Goal: Information Seeking & Learning: Learn about a topic

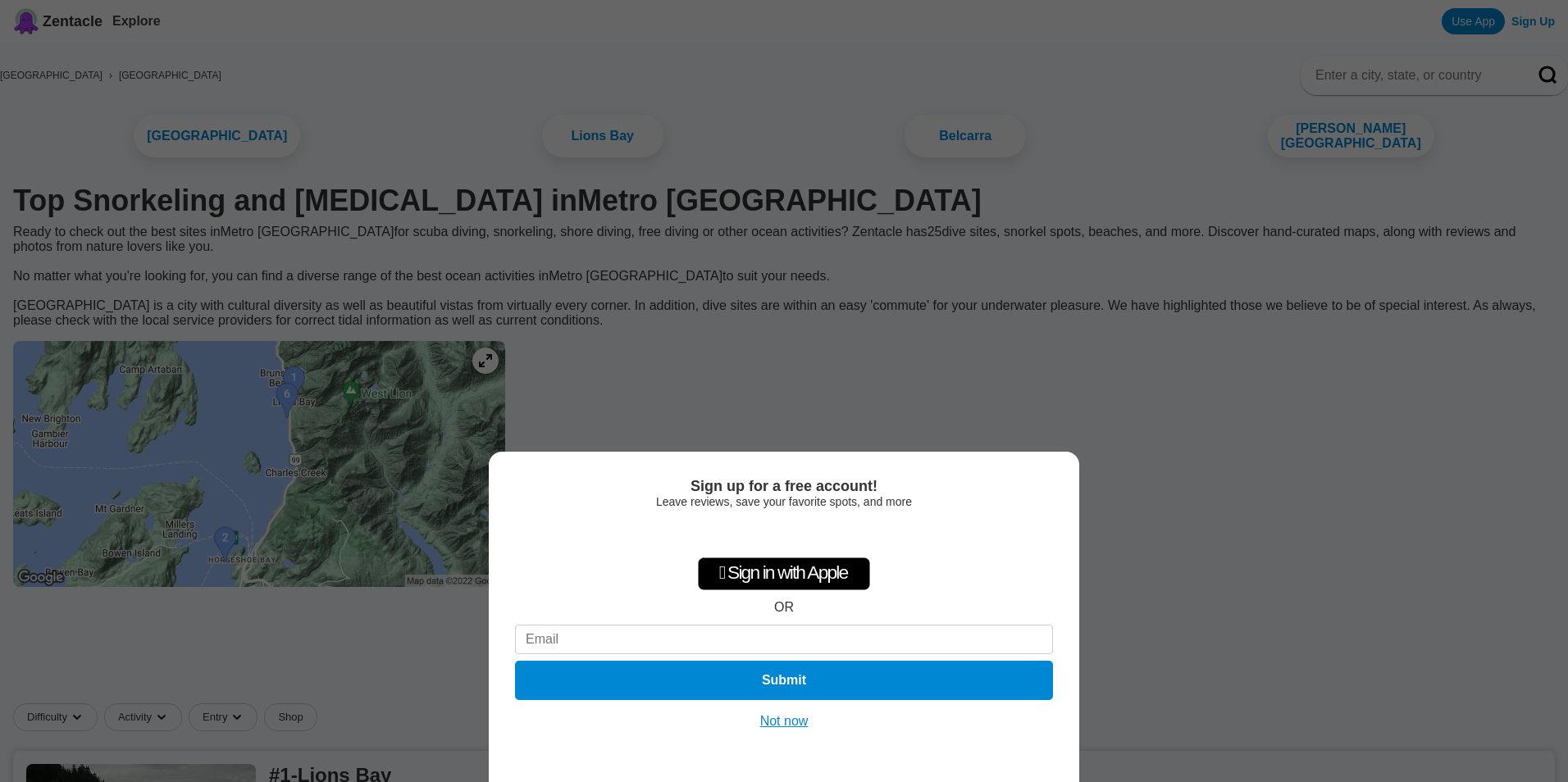
click at [796, 721] on button "Not now" at bounding box center [784, 721] width 58 height 17
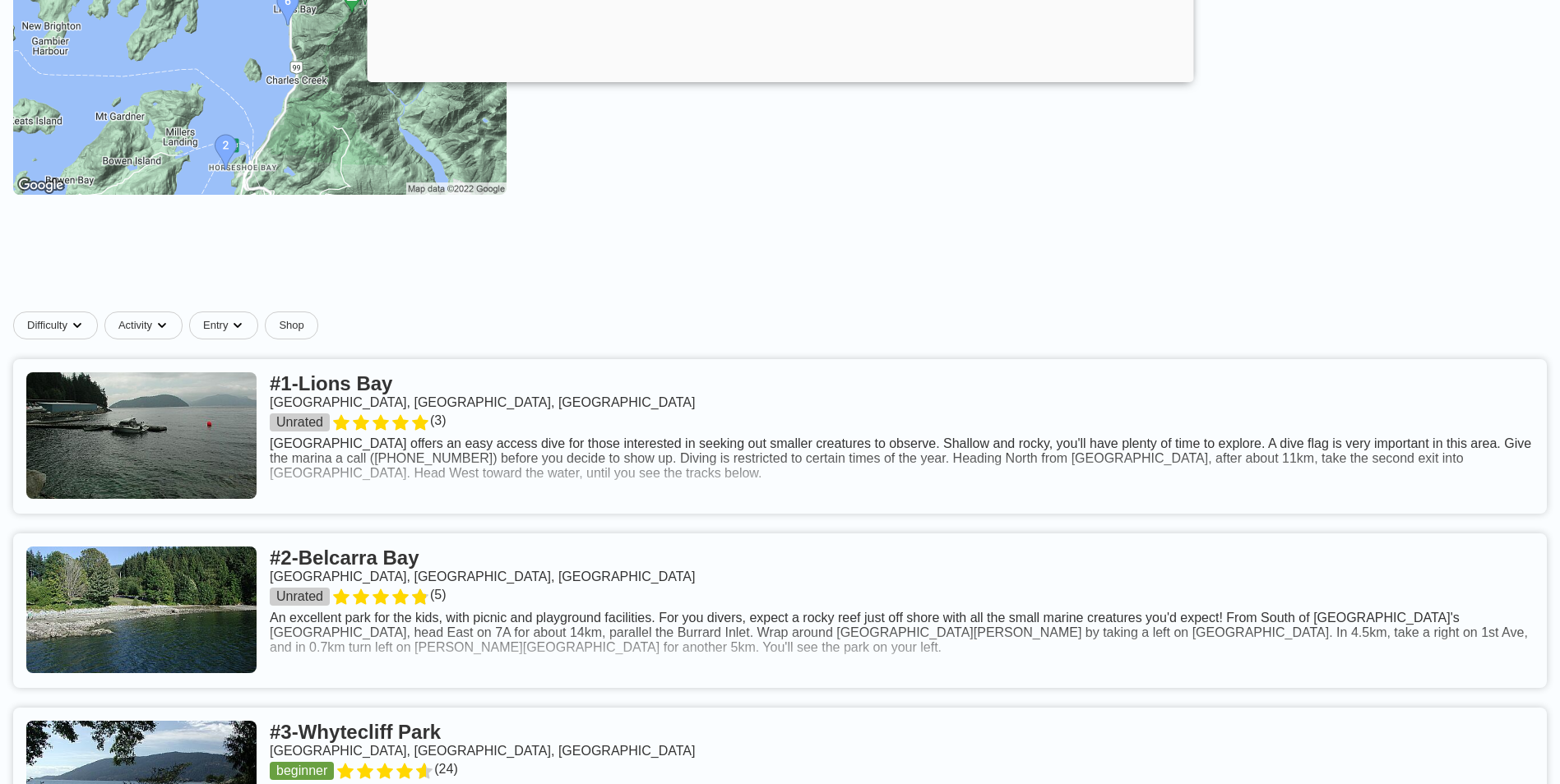
scroll to position [494, 0]
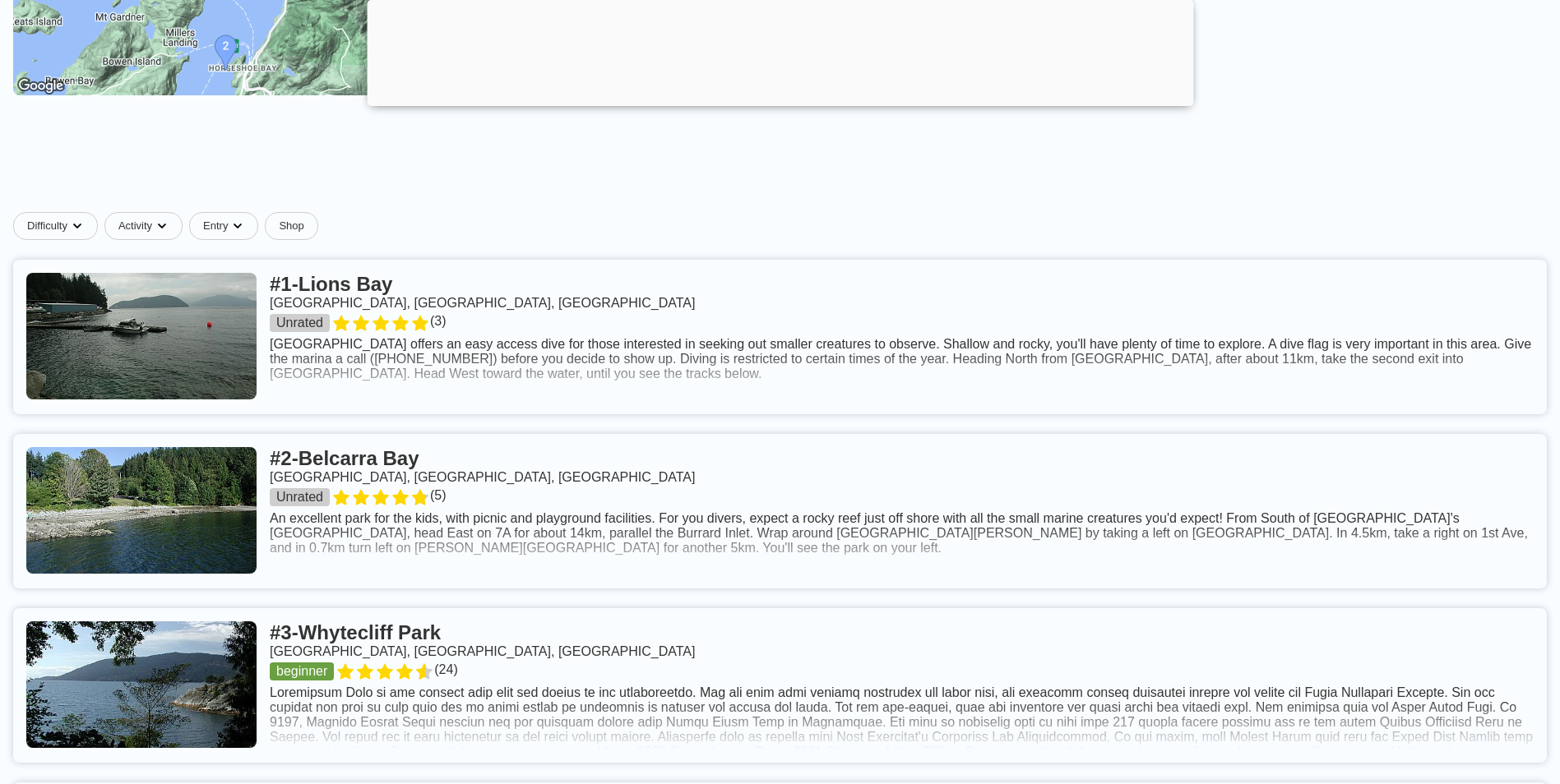
click at [723, 384] on link at bounding box center [780, 338] width 1534 height 155
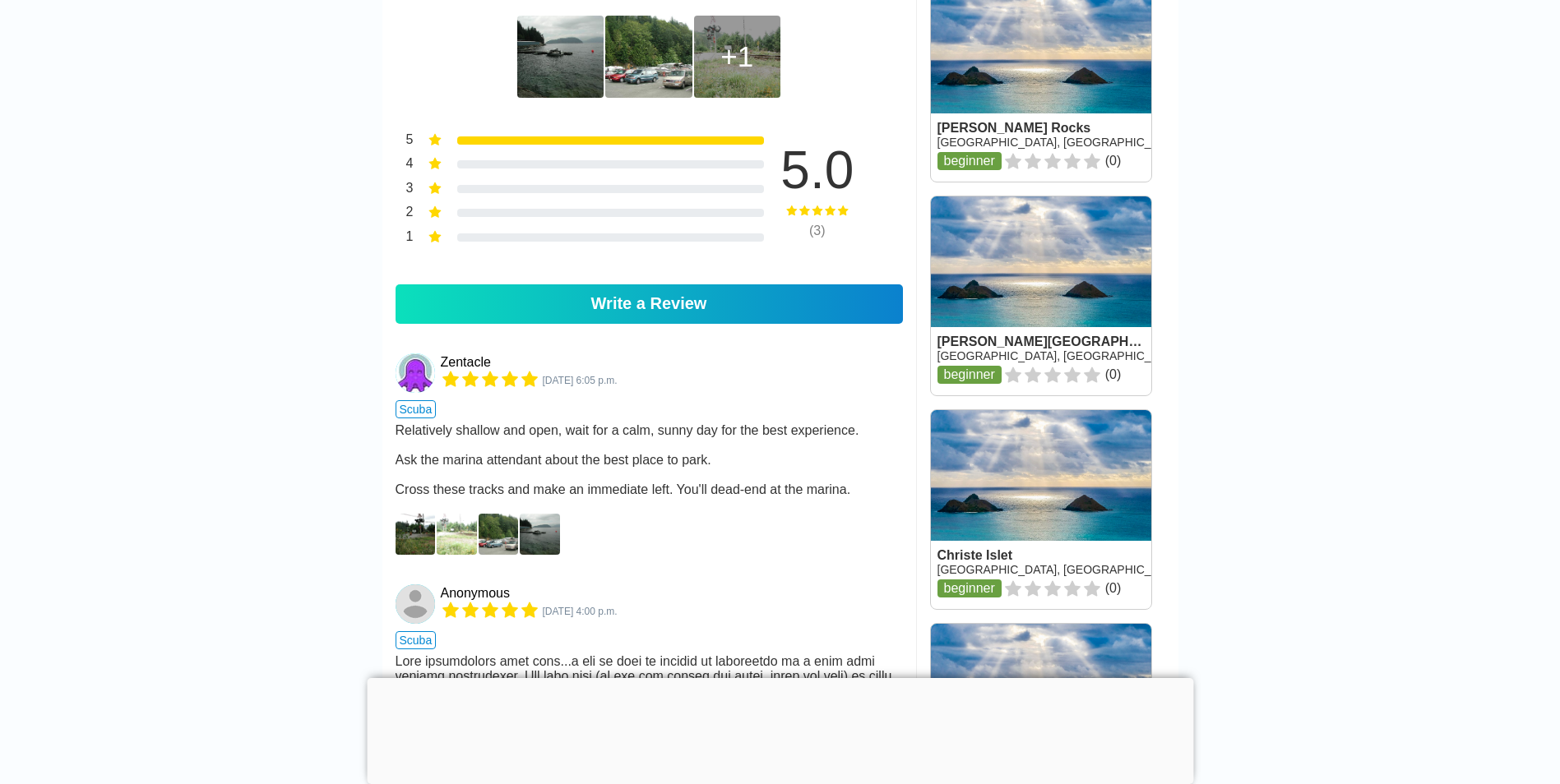
scroll to position [1151, 0]
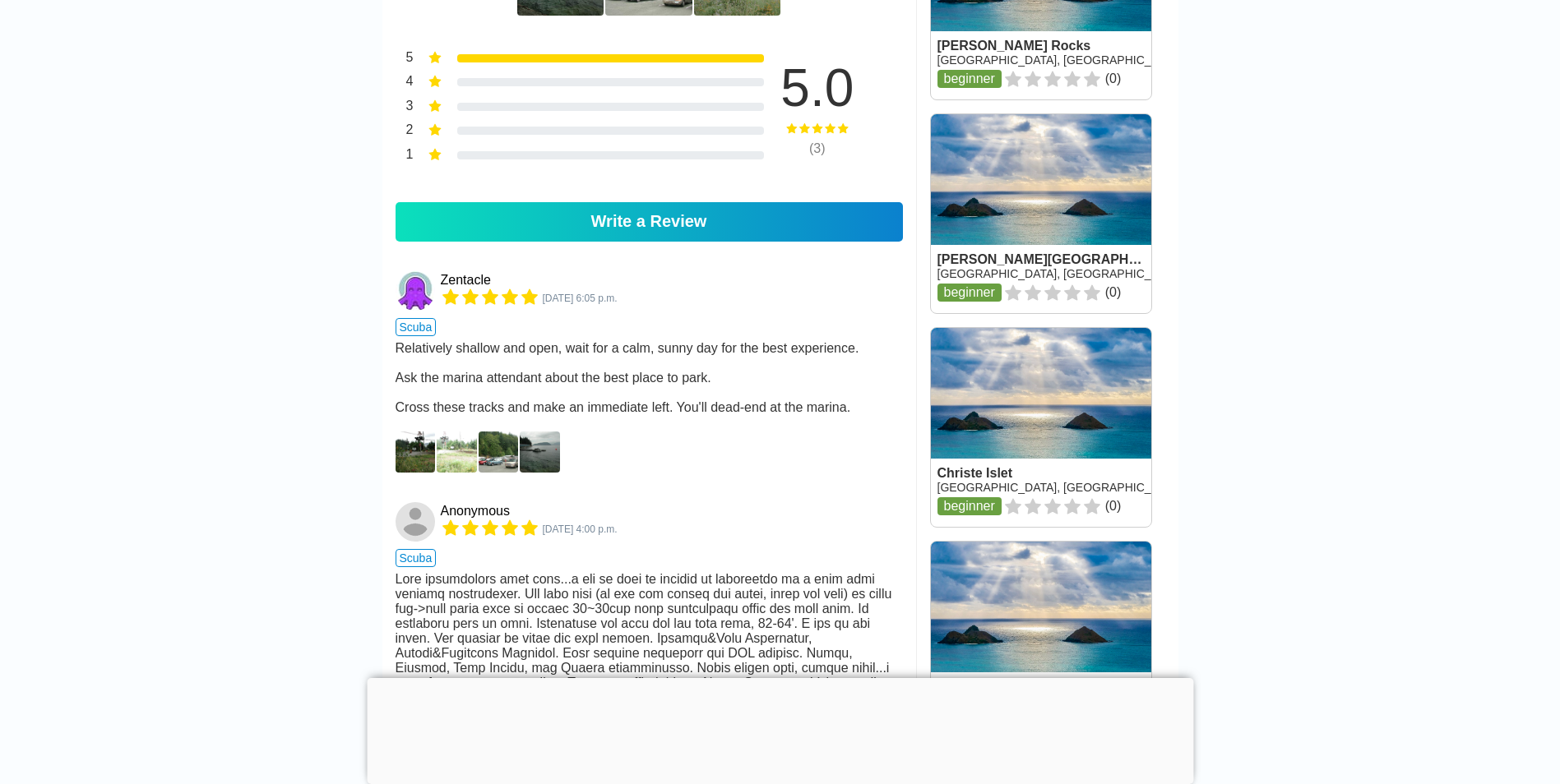
click at [418, 473] on img at bounding box center [415, 452] width 40 height 41
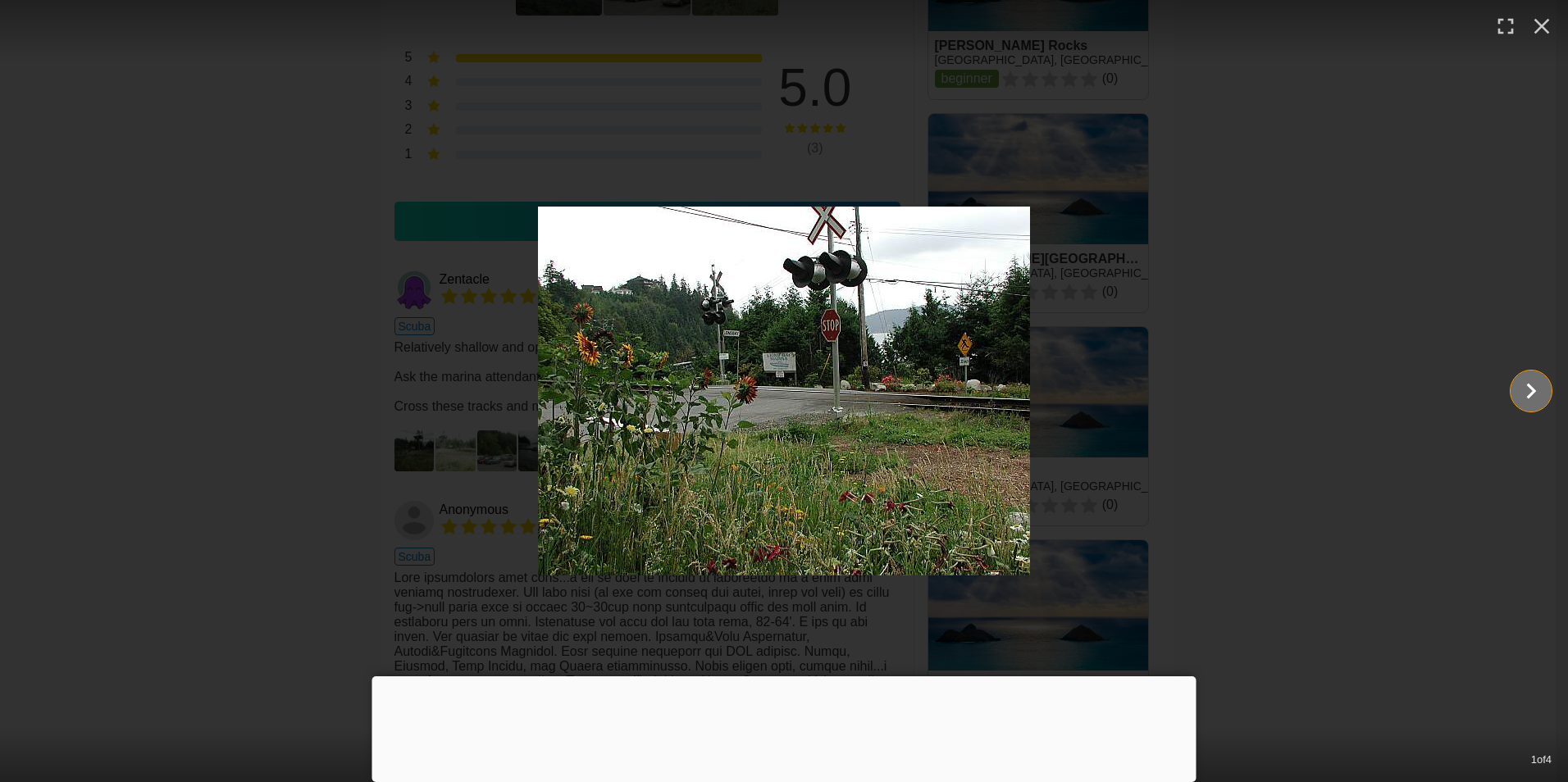
click at [1544, 402] on icon "Show slide 2 of 4" at bounding box center [1531, 391] width 31 height 39
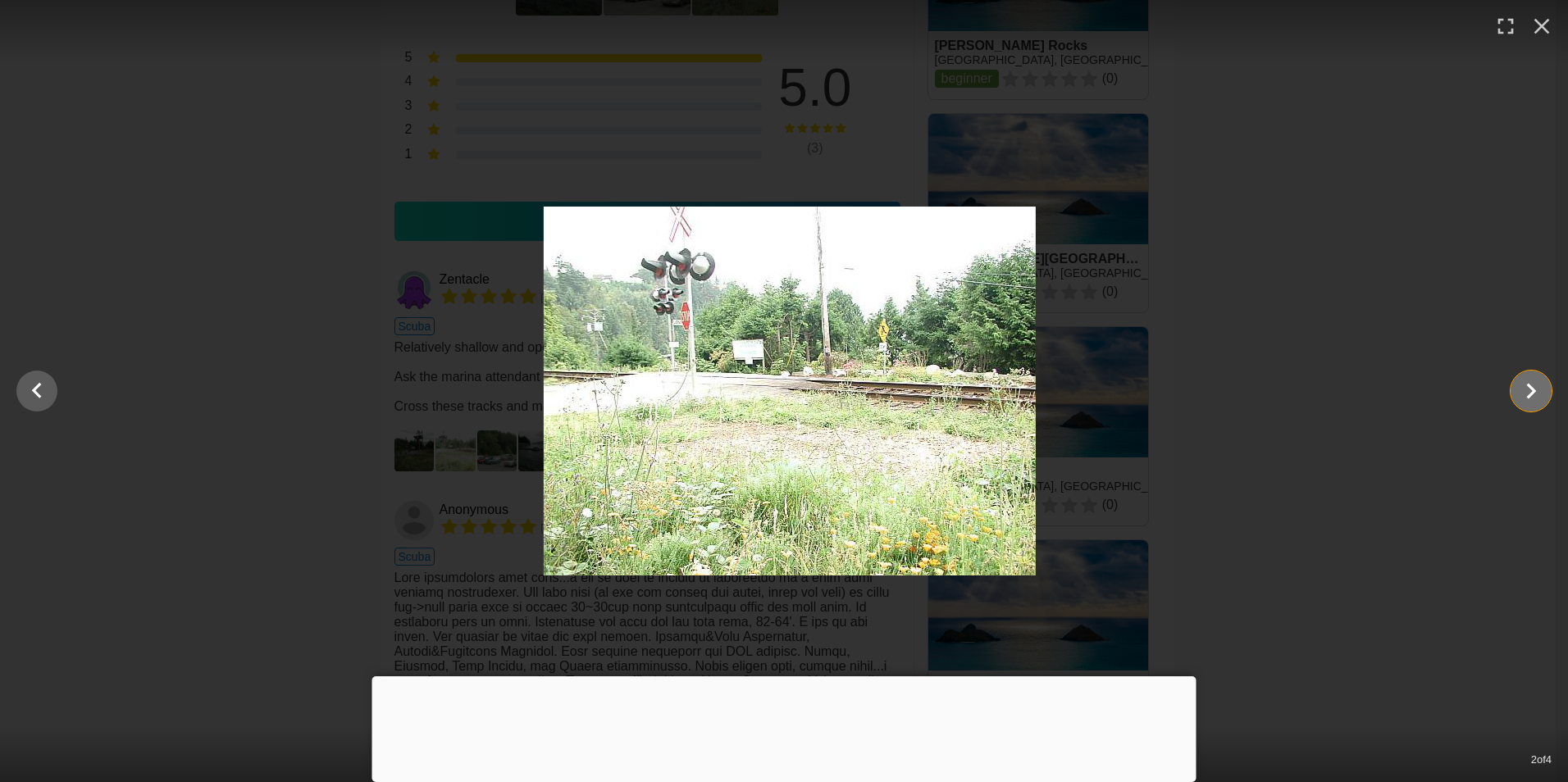
click at [1544, 402] on icon "Show slide 3 of 4" at bounding box center [1531, 391] width 31 height 39
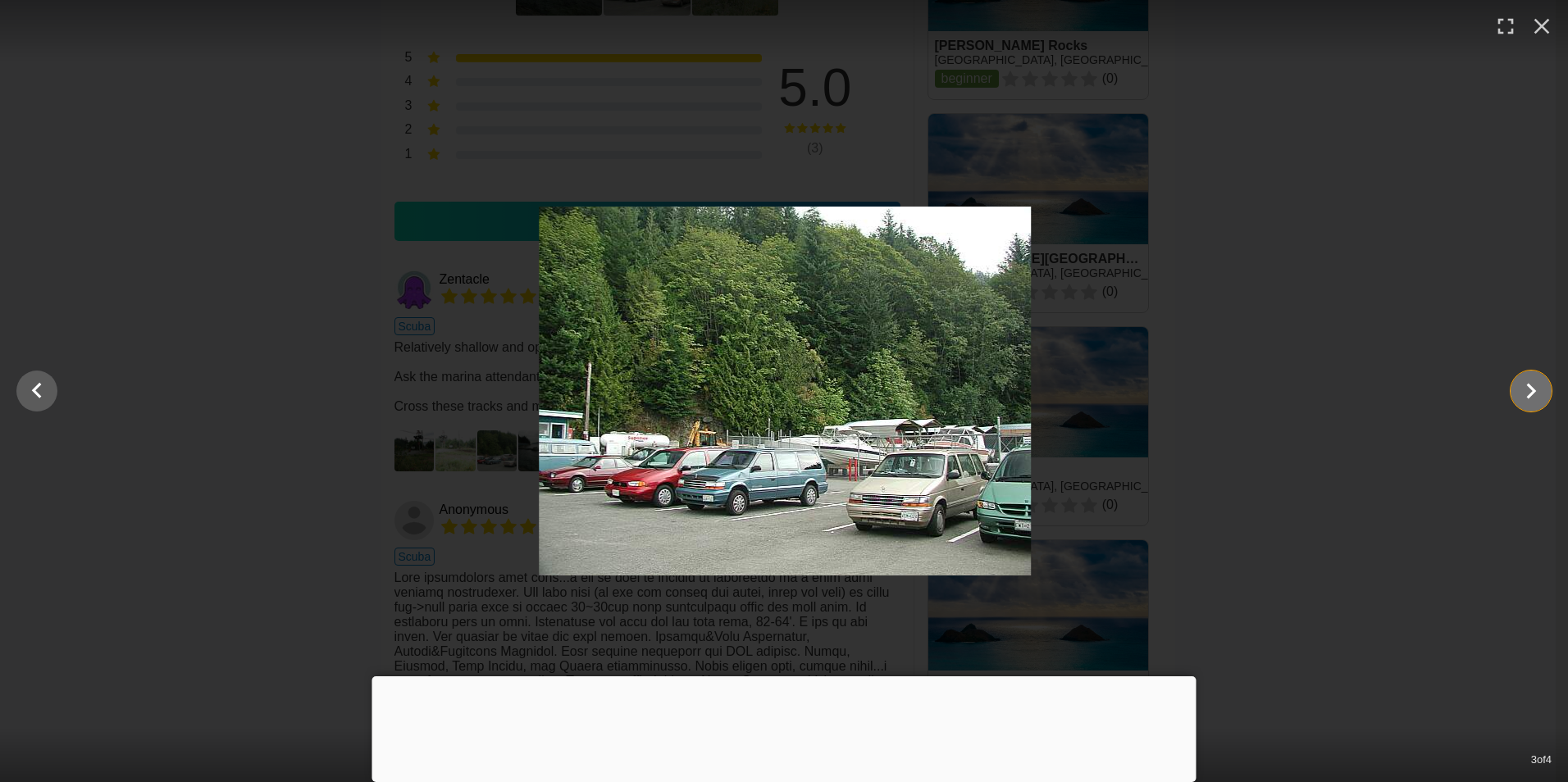
click at [1544, 402] on icon "Show slide 4 of 4" at bounding box center [1531, 391] width 31 height 39
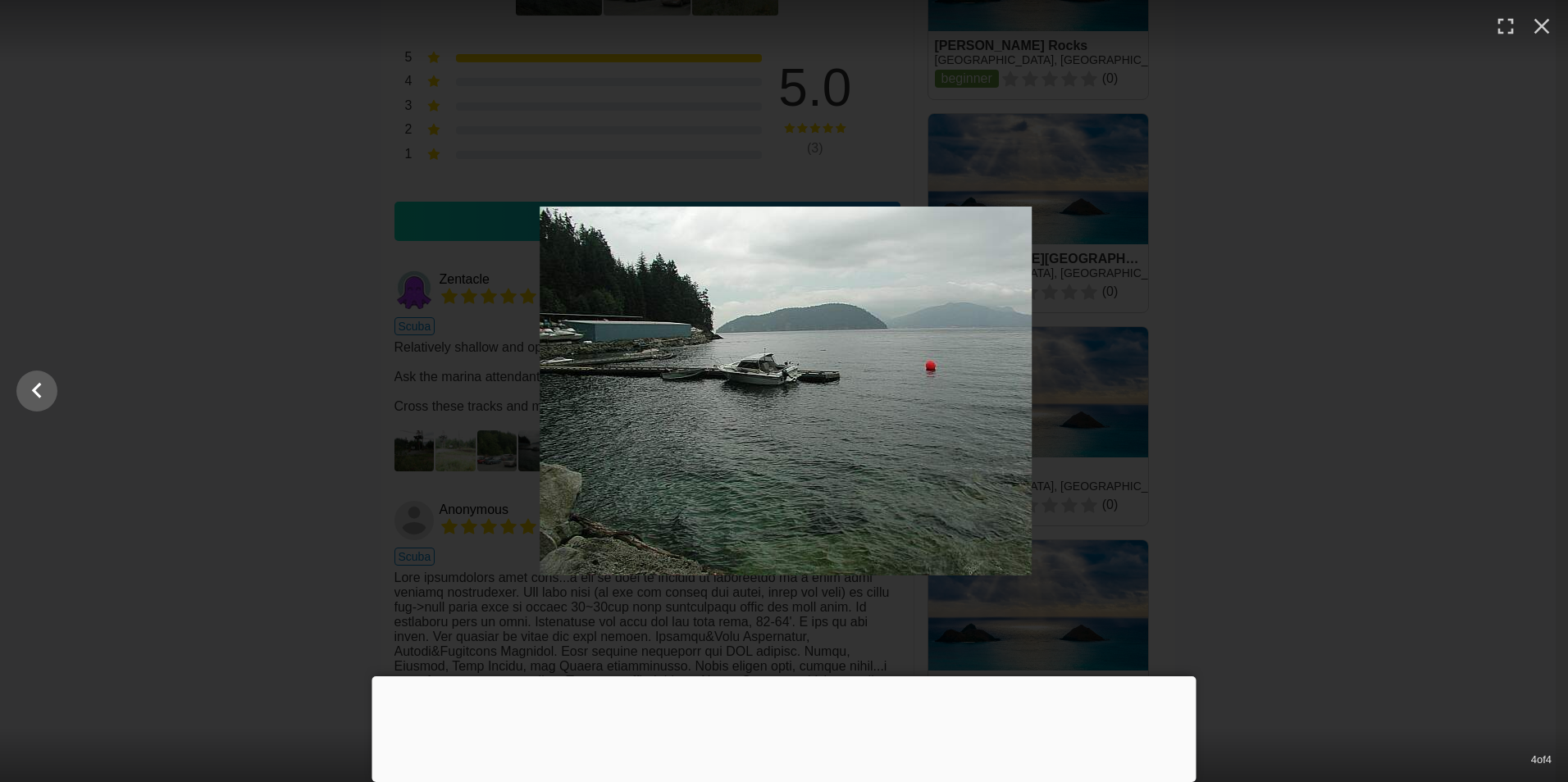
click at [1544, 402] on div at bounding box center [786, 391] width 1568 height 369
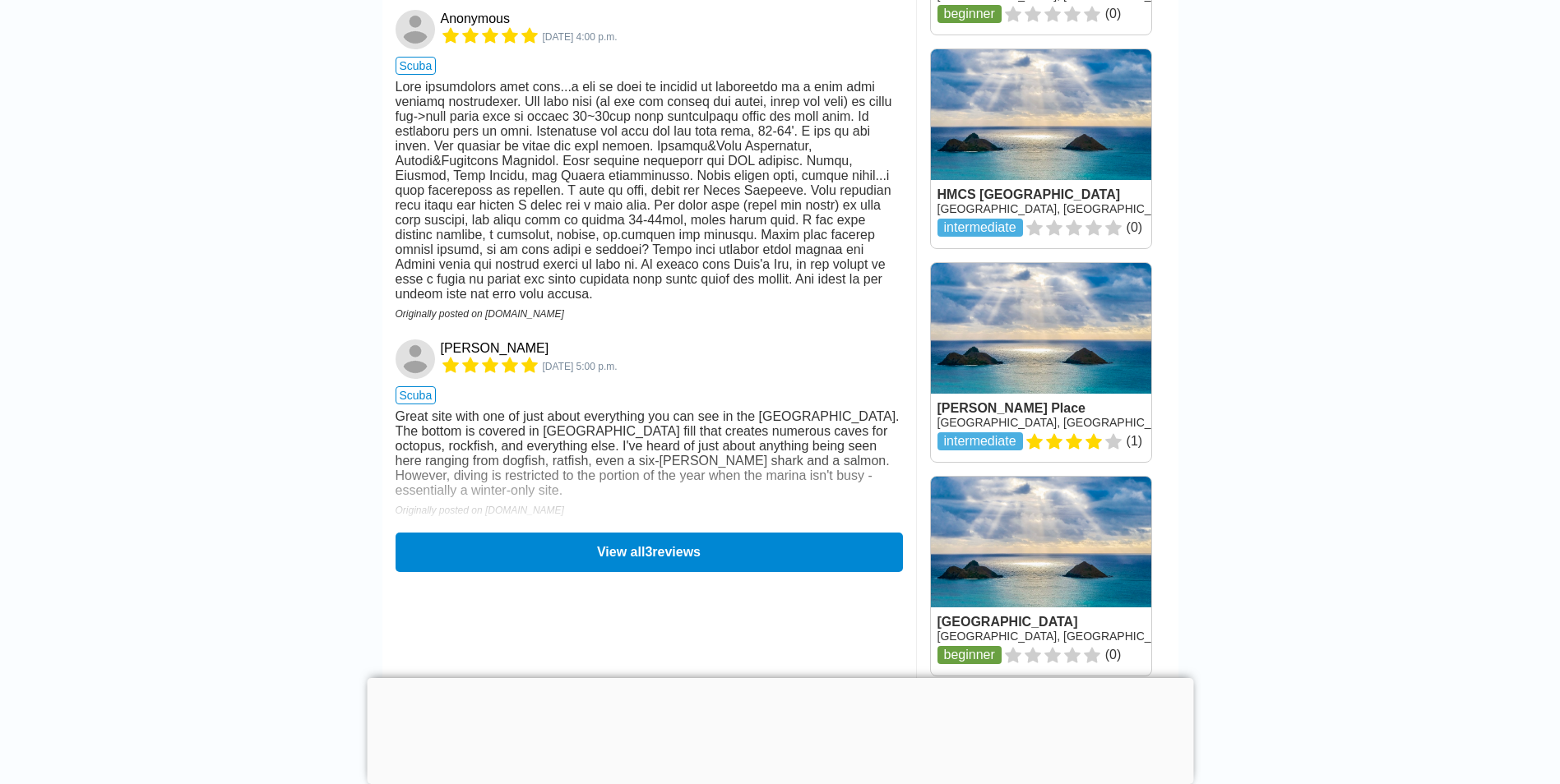
scroll to position [1645, 0]
click at [565, 571] on button "View all 3 reviews" at bounding box center [648, 550] width 517 height 40
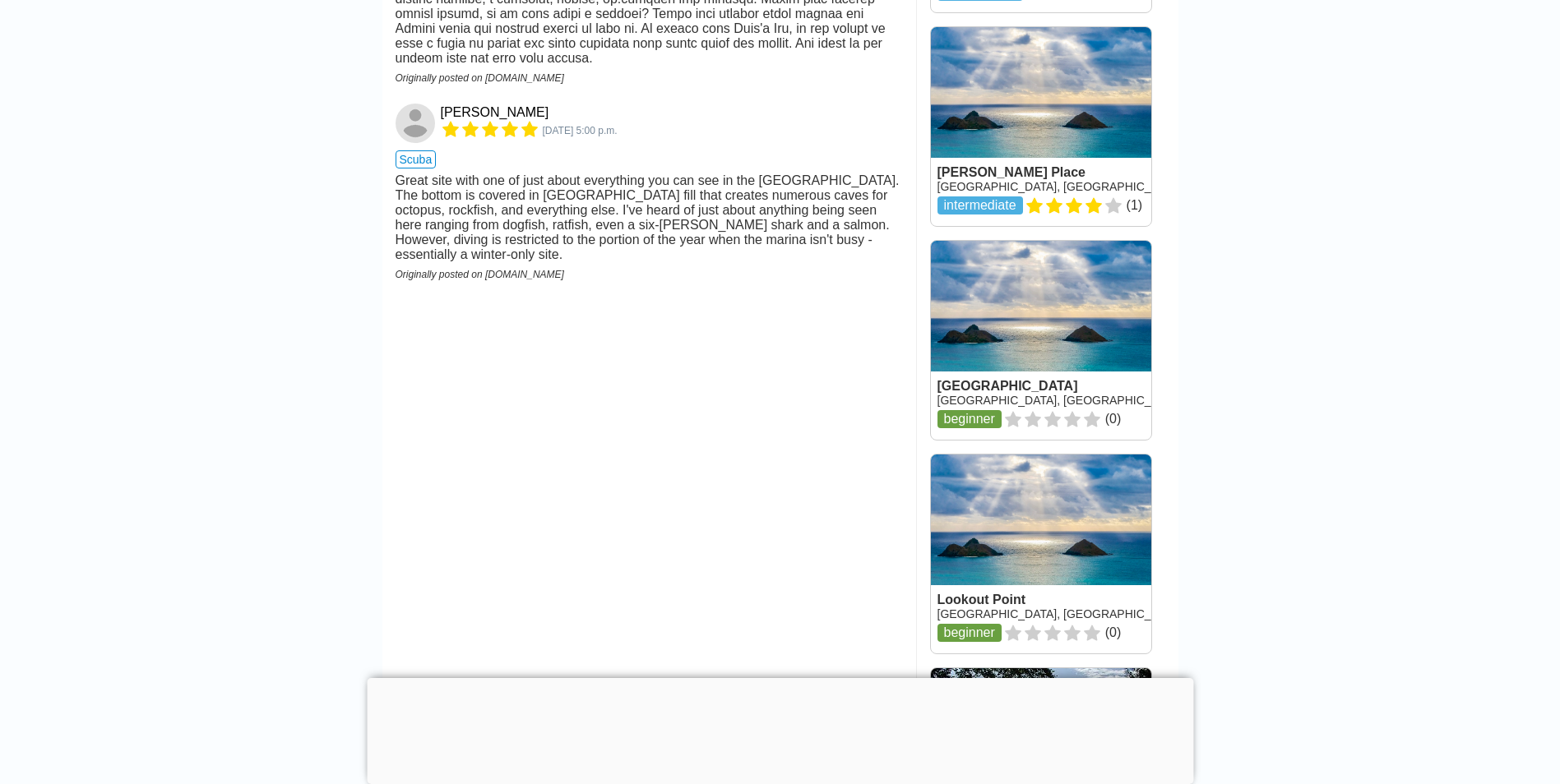
scroll to position [1891, 0]
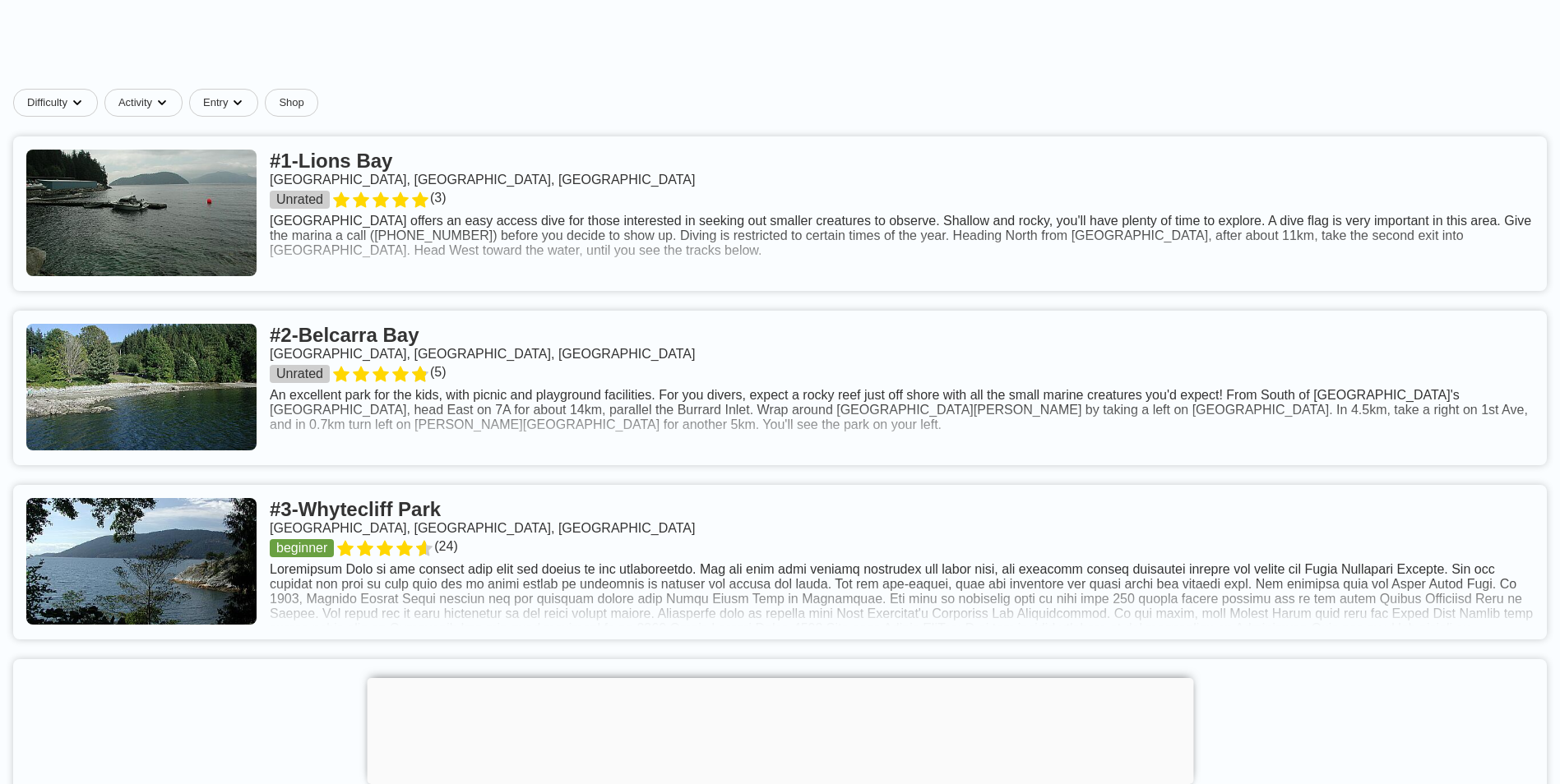
scroll to position [657, 0]
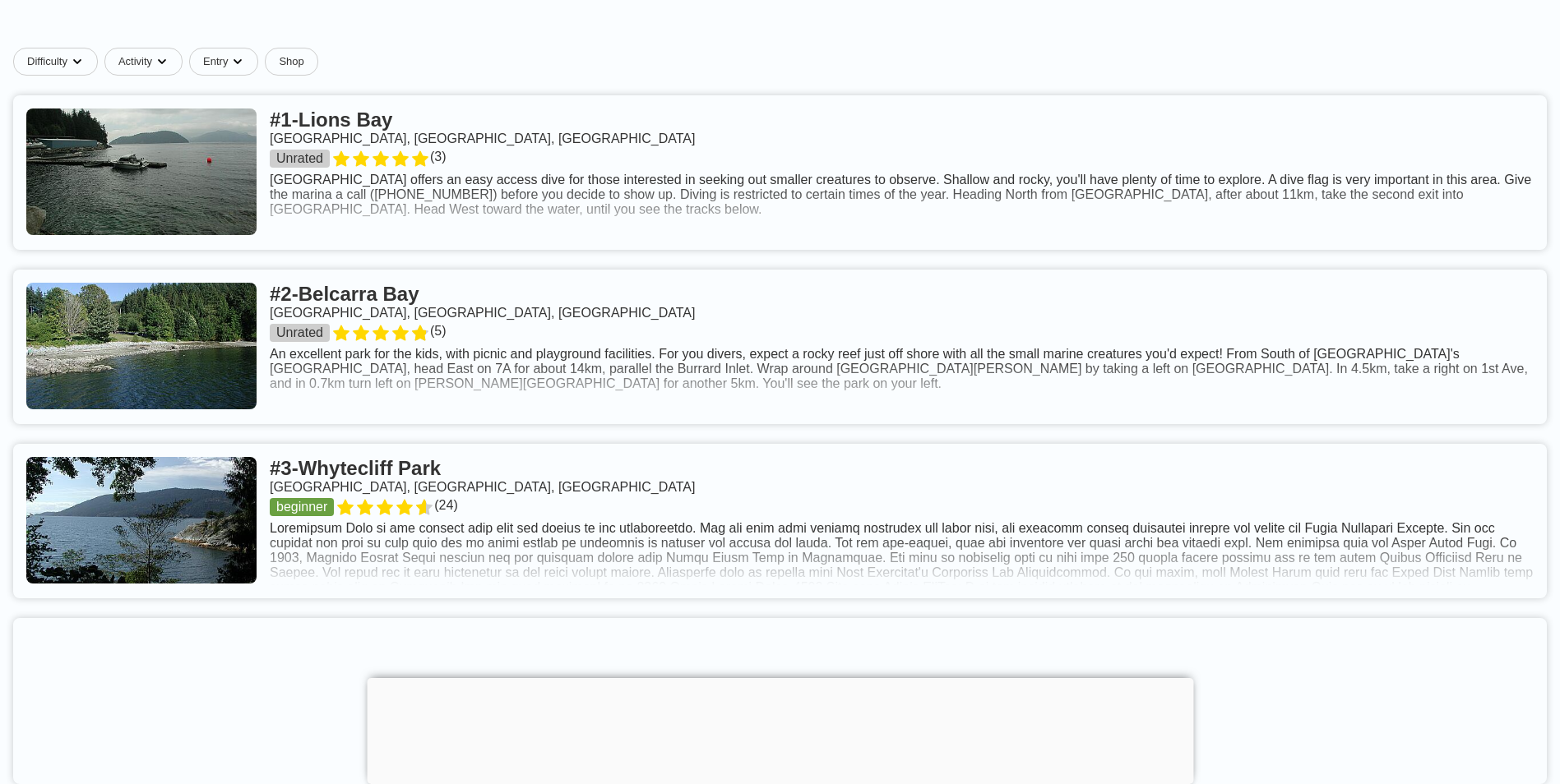
click at [637, 370] on link at bounding box center [780, 347] width 1534 height 155
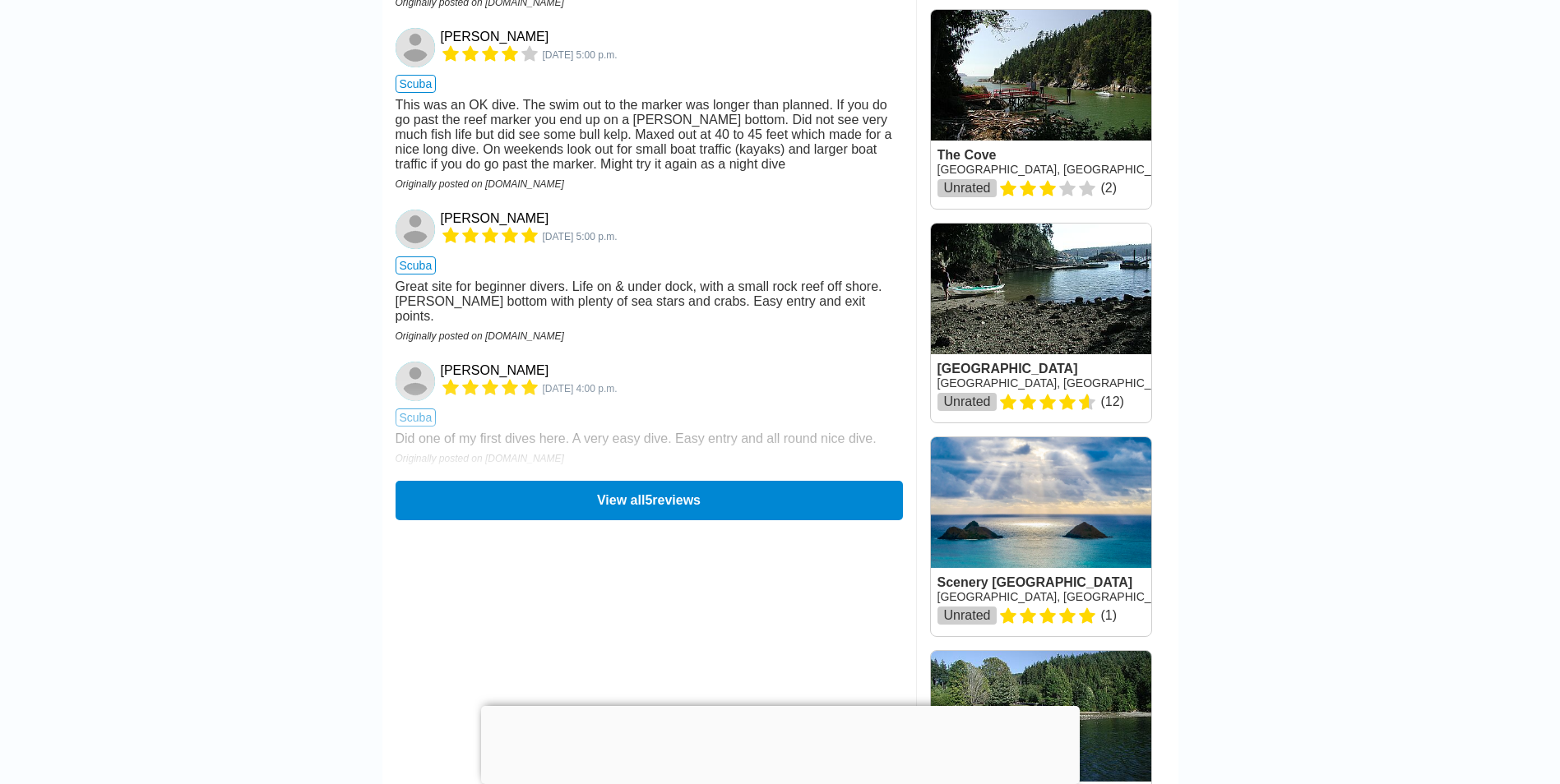
scroll to position [1562, 0]
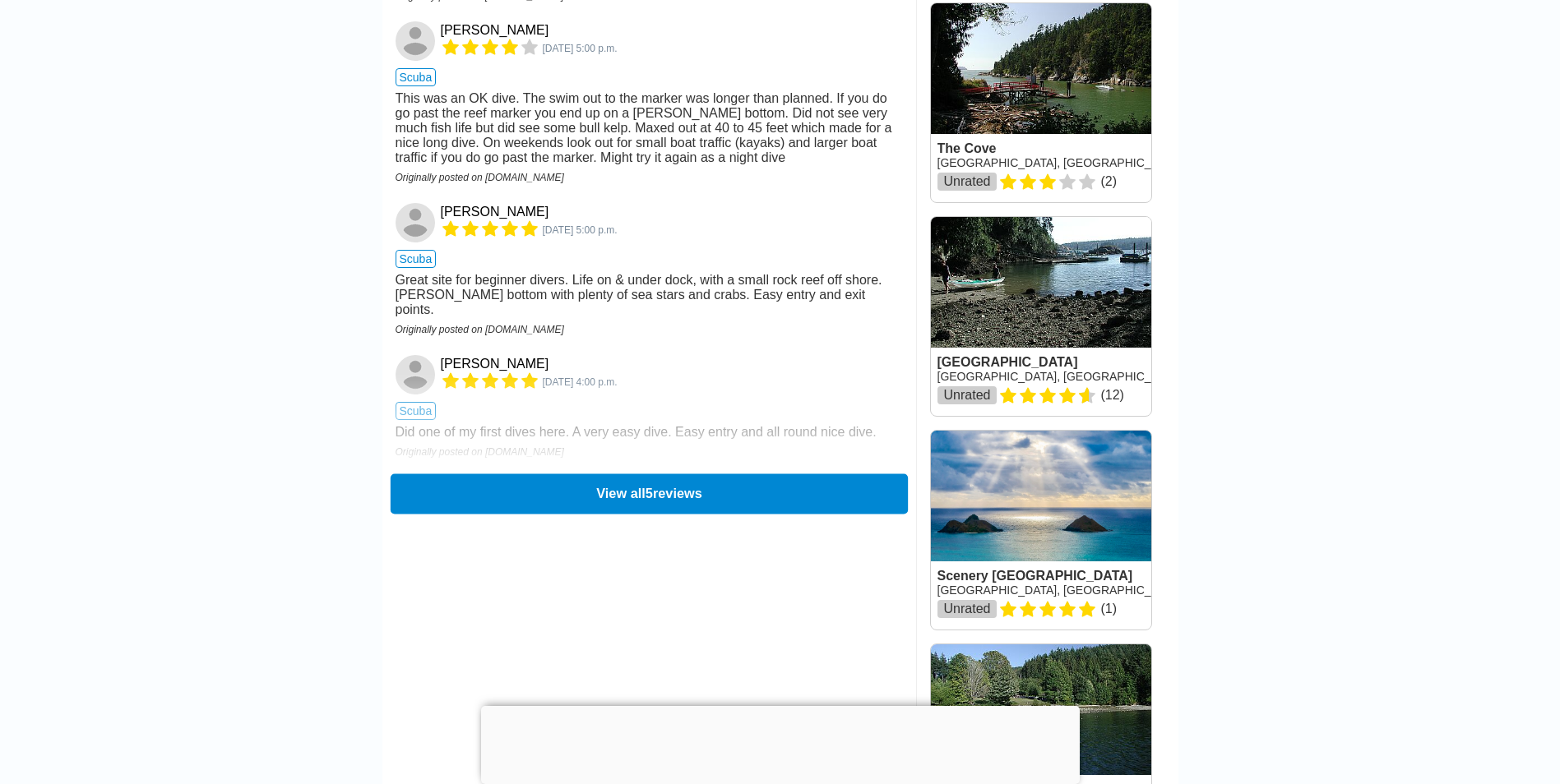
click at [723, 514] on button "View all 5 reviews" at bounding box center [648, 494] width 517 height 40
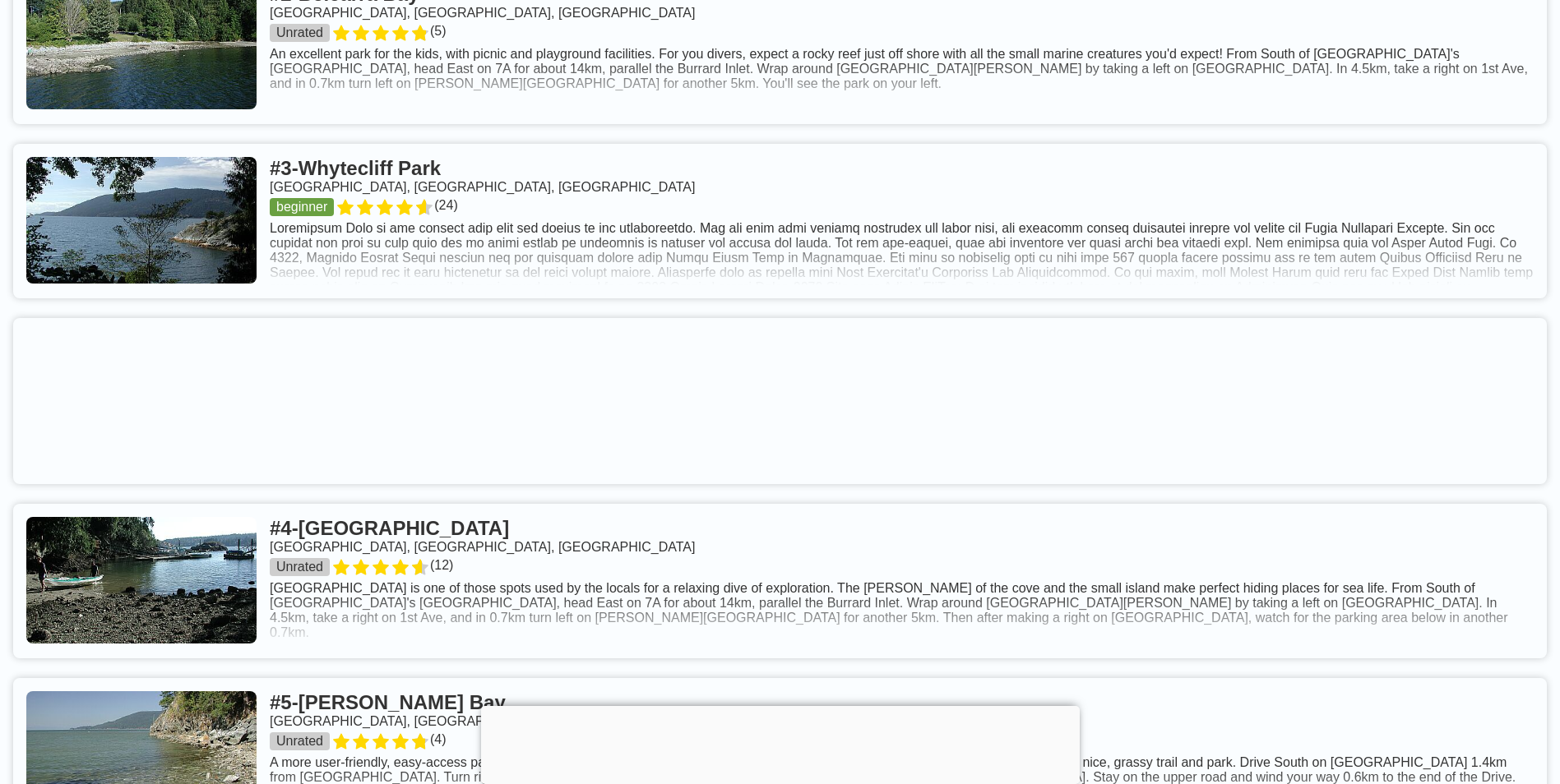
scroll to position [1069, 0]
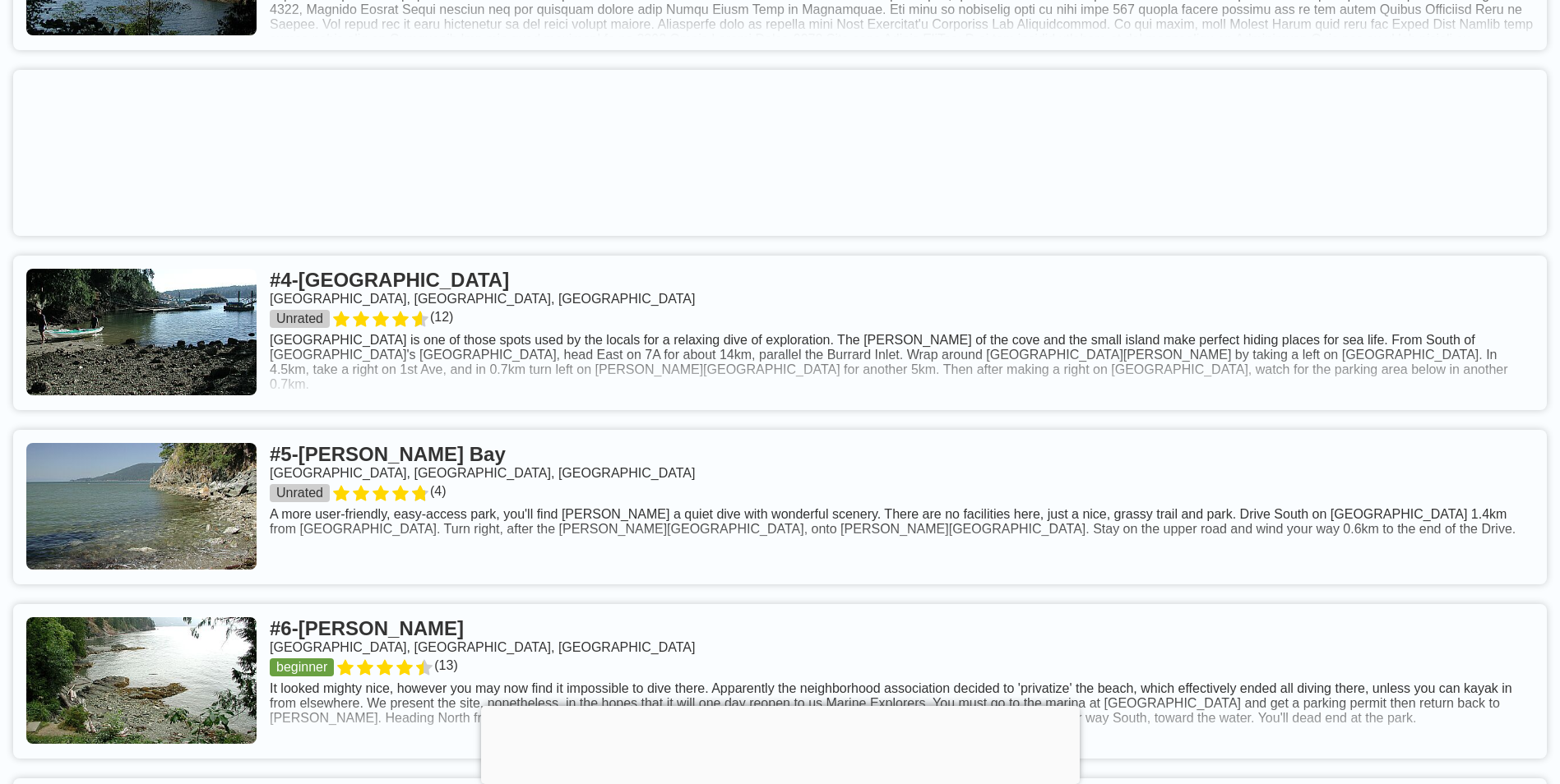
scroll to position [1233, 0]
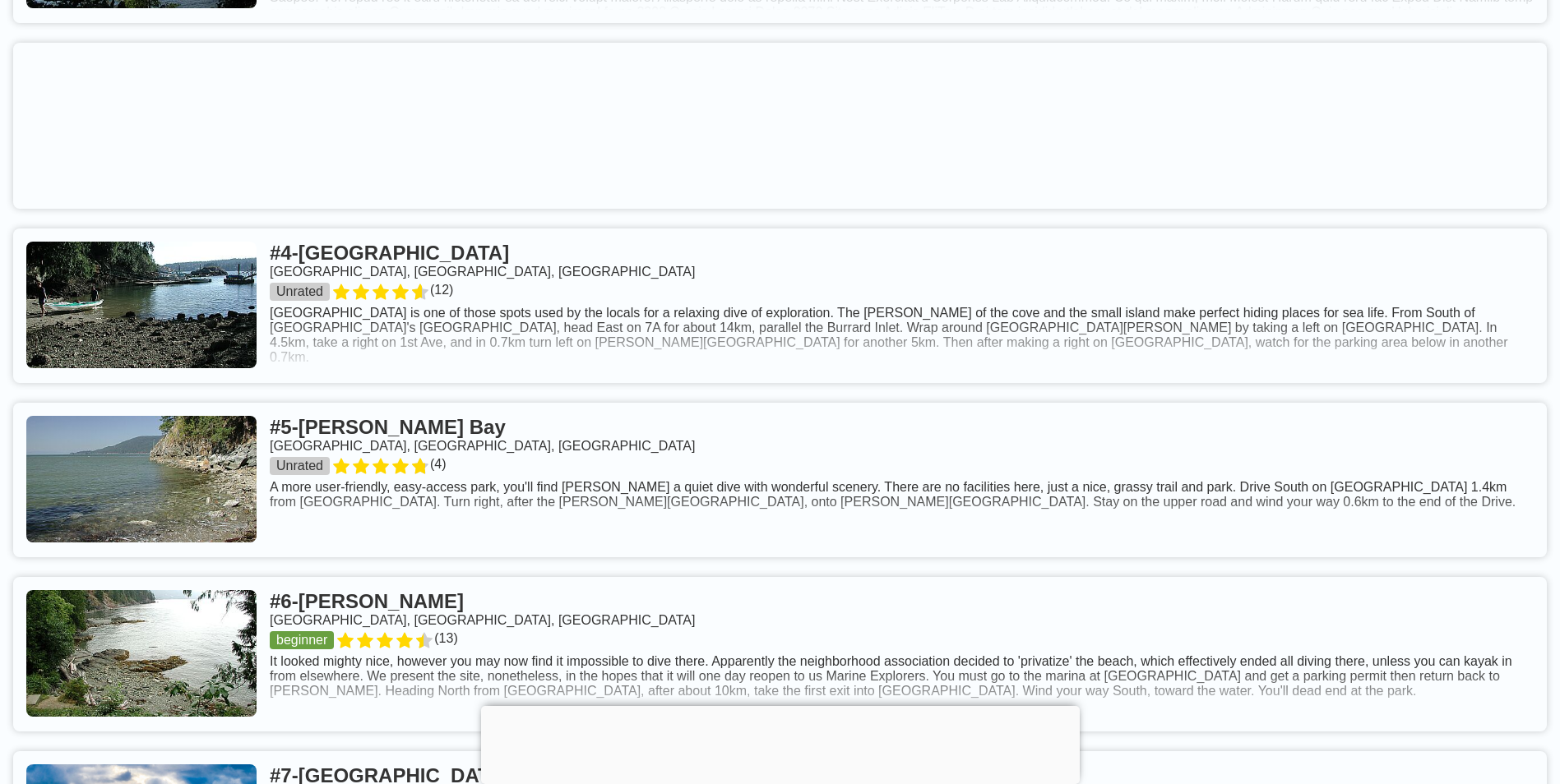
click at [420, 345] on link at bounding box center [780, 306] width 1534 height 155
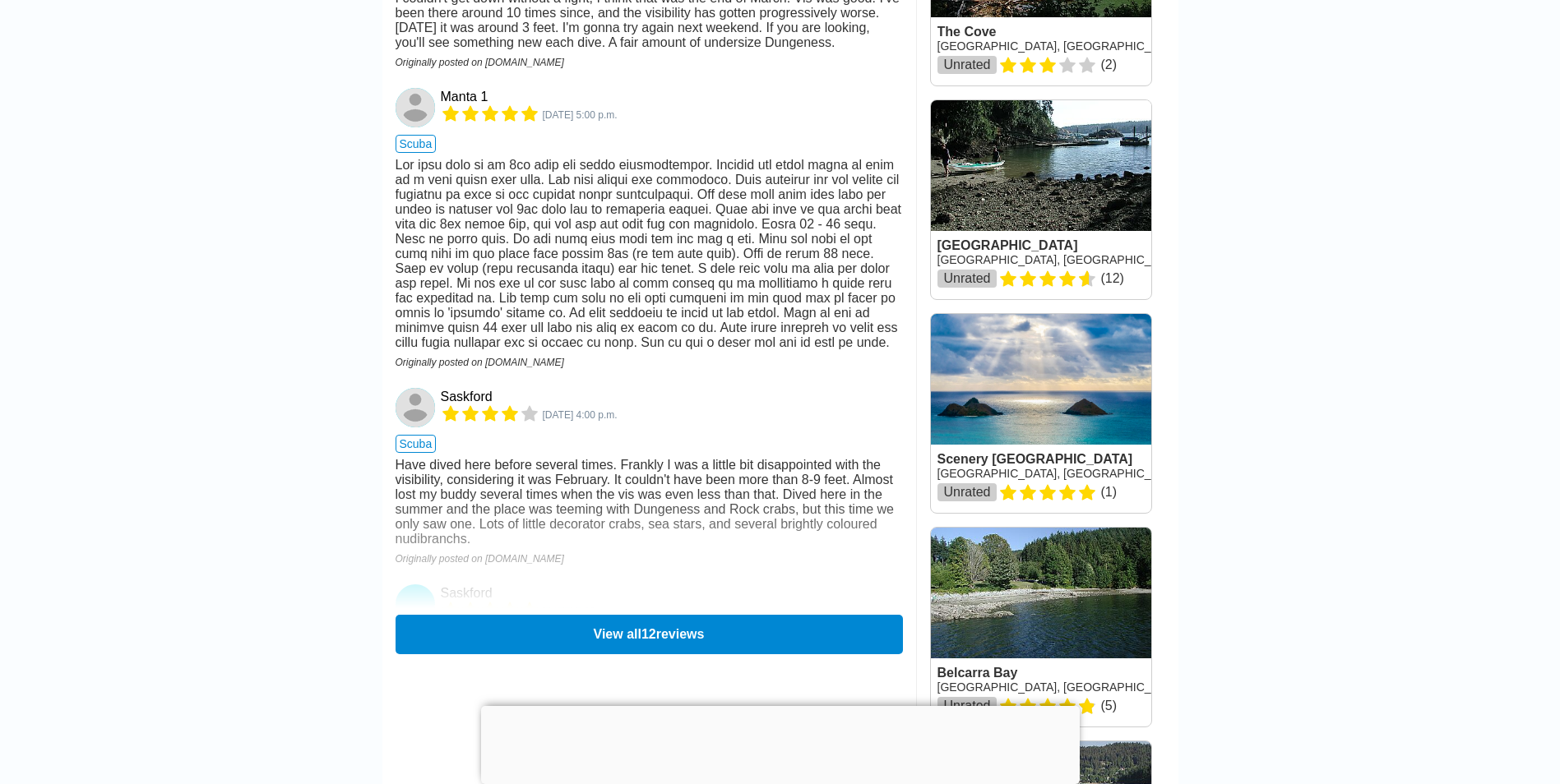
scroll to position [1727, 0]
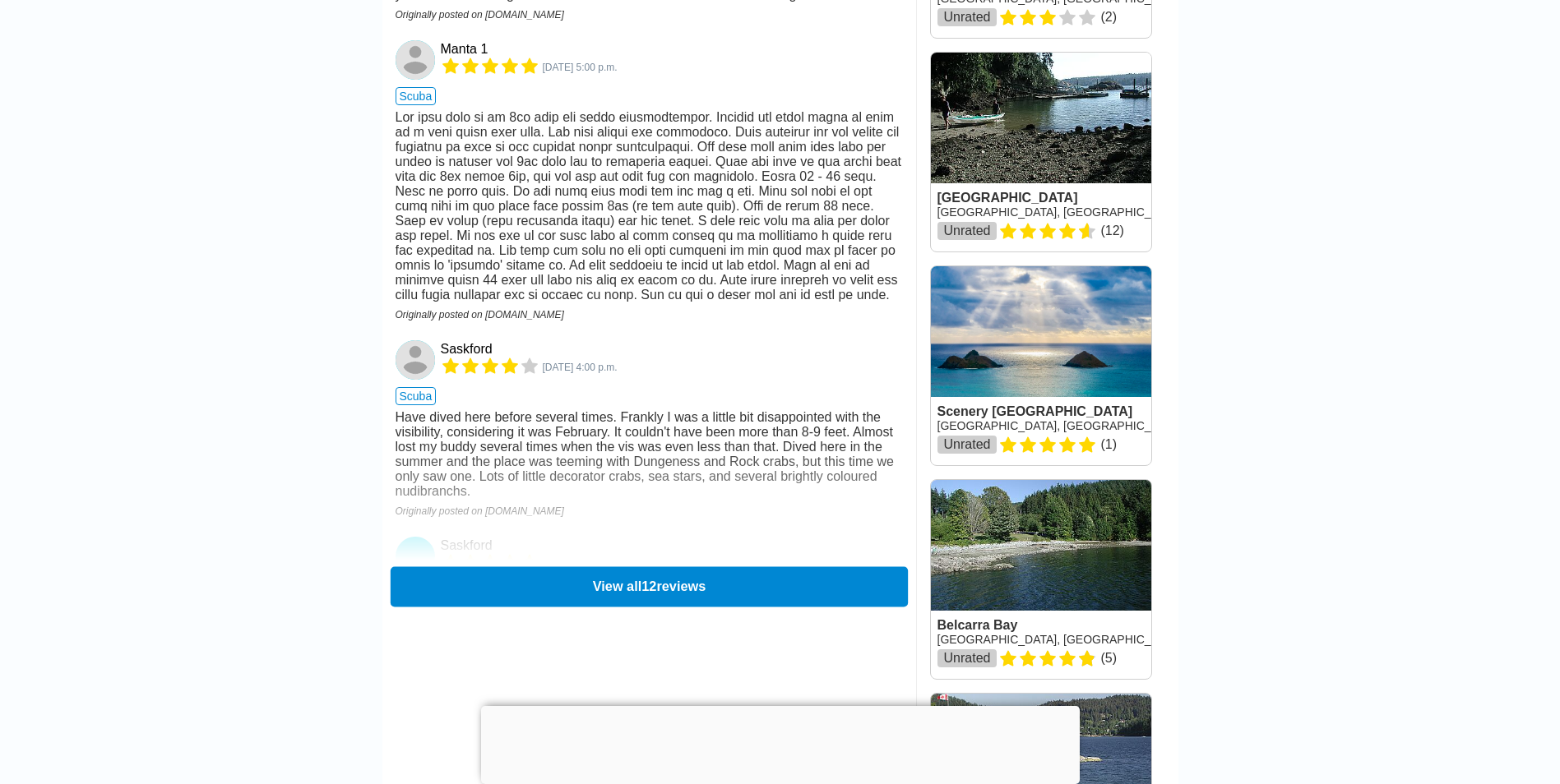
click at [596, 586] on button "View all 12 reviews" at bounding box center [648, 586] width 517 height 40
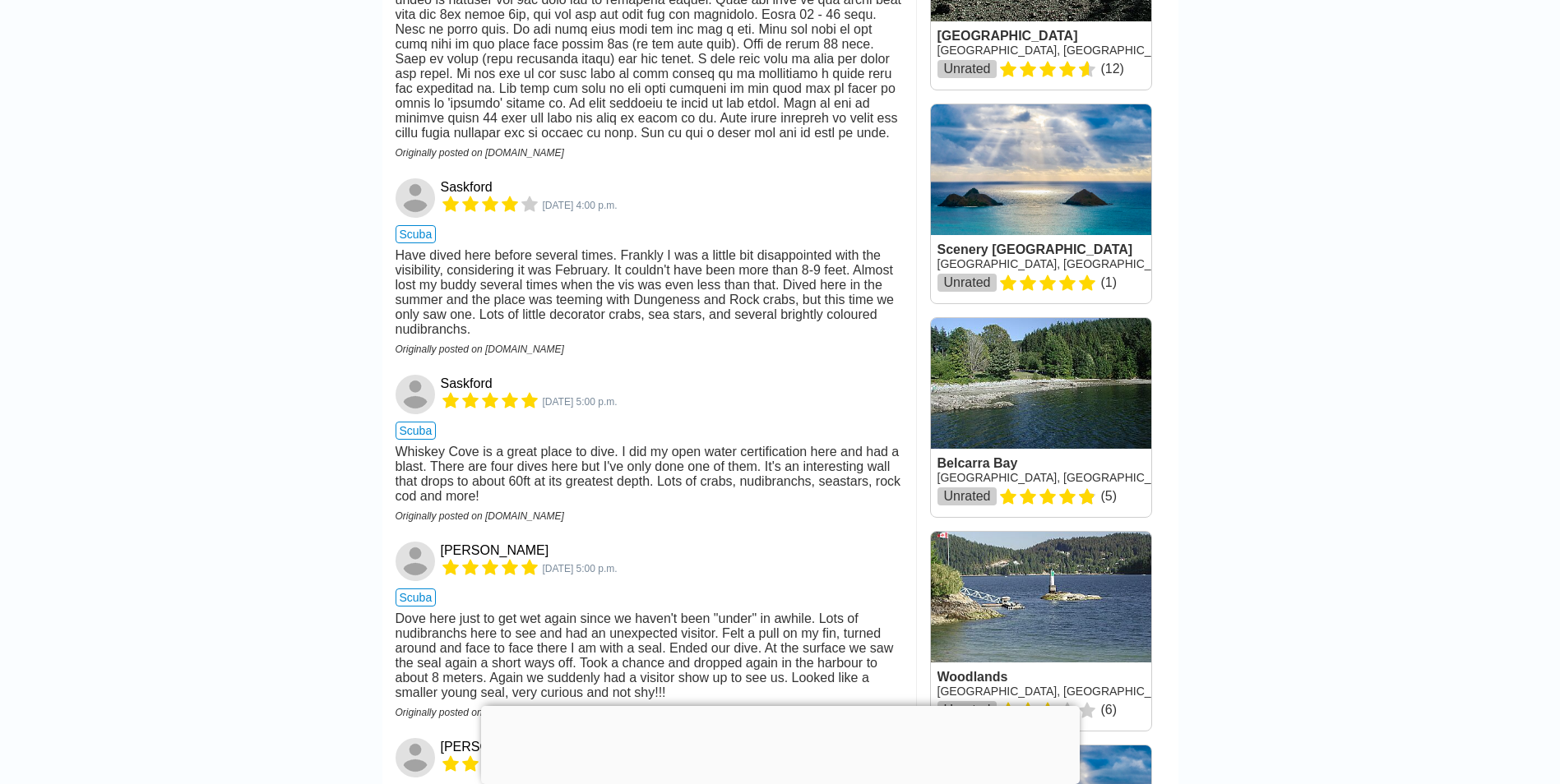
scroll to position [1891, 0]
